Goal: Task Accomplishment & Management: Manage account settings

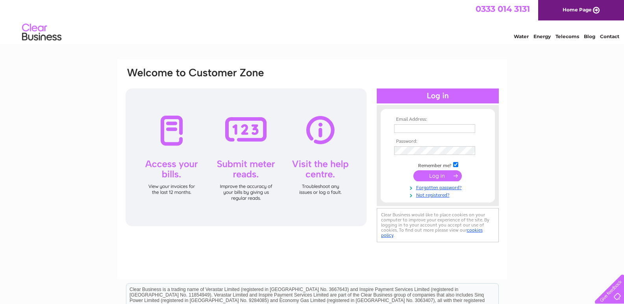
click at [409, 127] on input "text" at bounding box center [434, 128] width 81 height 9
type input "pfskirkcaldy@btconnect.com"
click at [424, 176] on input "submit" at bounding box center [437, 175] width 48 height 11
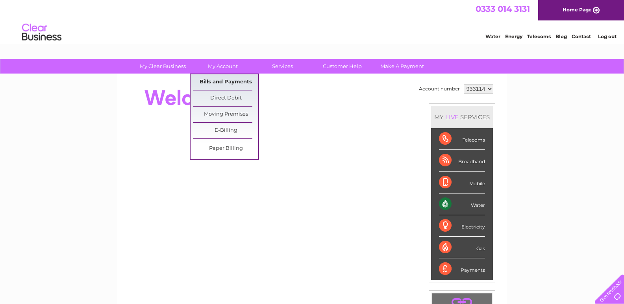
click at [226, 80] on link "Bills and Payments" at bounding box center [225, 82] width 65 height 16
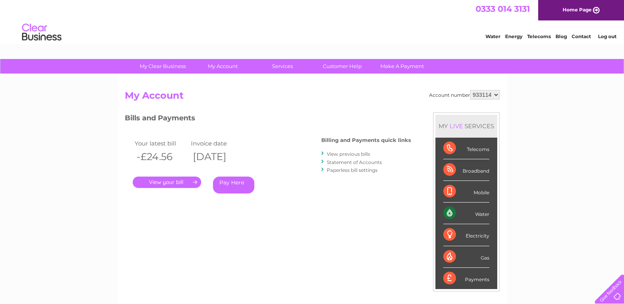
click at [172, 180] on link "." at bounding box center [167, 182] width 69 height 11
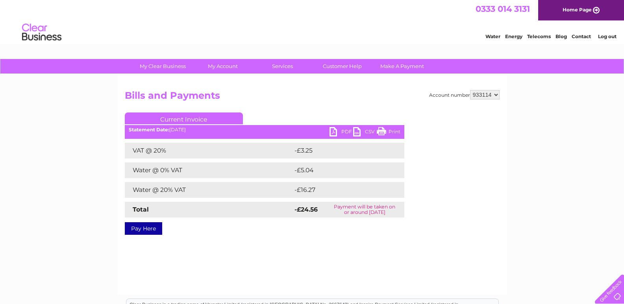
click at [333, 132] on link "PDF" at bounding box center [342, 132] width 24 height 11
